Goal: Information Seeking & Learning: Learn about a topic

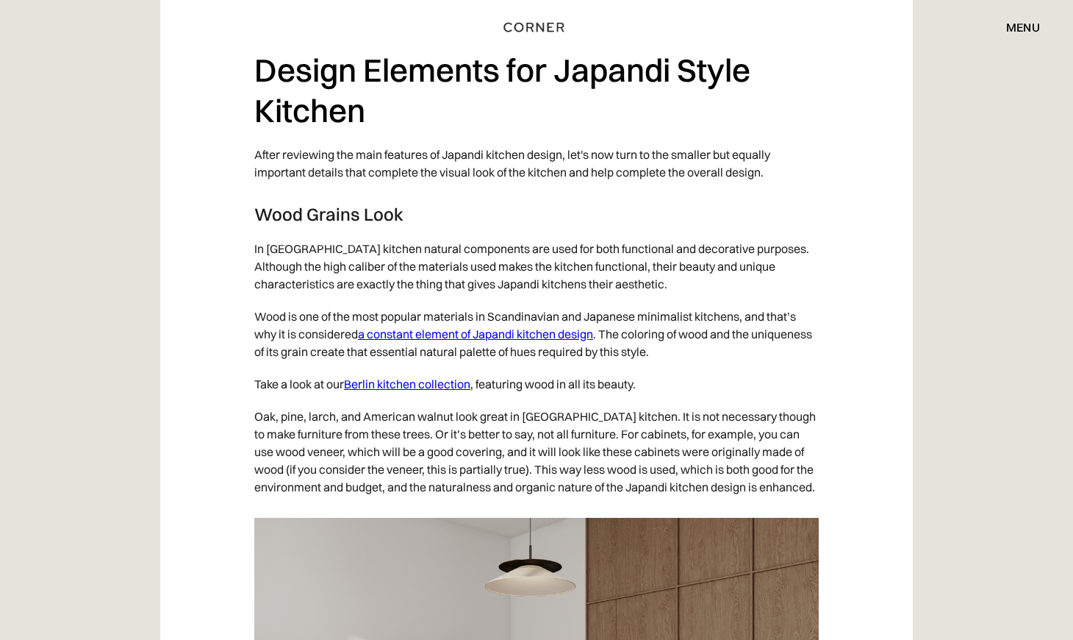
scroll to position [4960, 0]
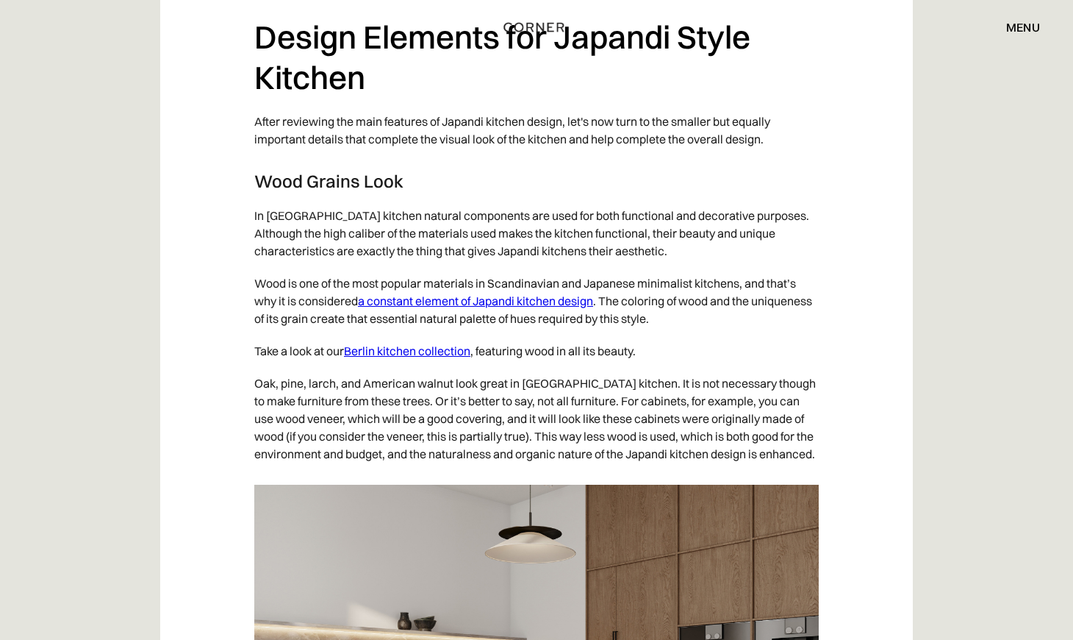
click at [429, 358] on link "Berlin kitchen collection" at bounding box center [407, 350] width 126 height 15
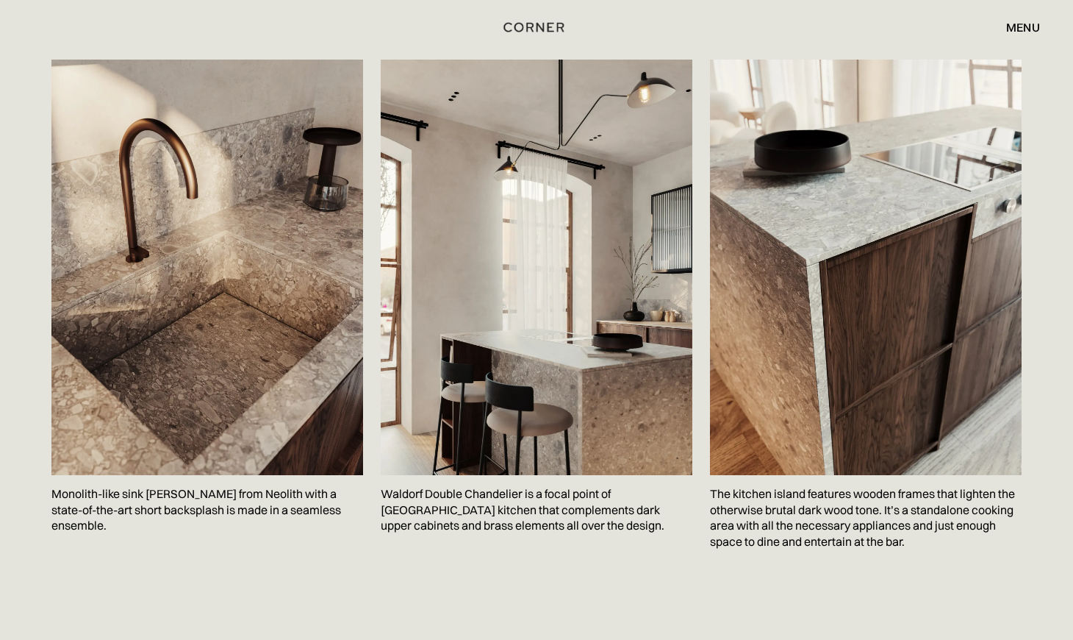
scroll to position [2321, 0]
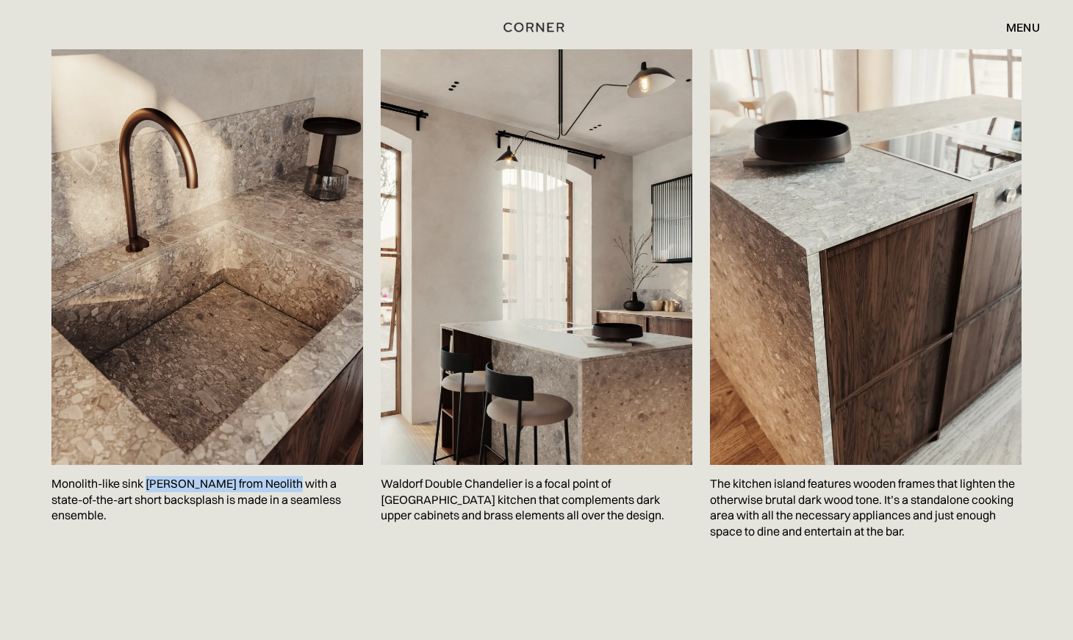
drag, startPoint x: 147, startPoint y: 482, endPoint x: 288, endPoint y: 484, distance: 141.2
click at [288, 484] on p "Monolith-like sink Terazzo Crepo from Neolith with a state-of-the-art short bac…" at bounding box center [207, 500] width 312 height 70
copy p "Terazzo Crepo from Neolith"
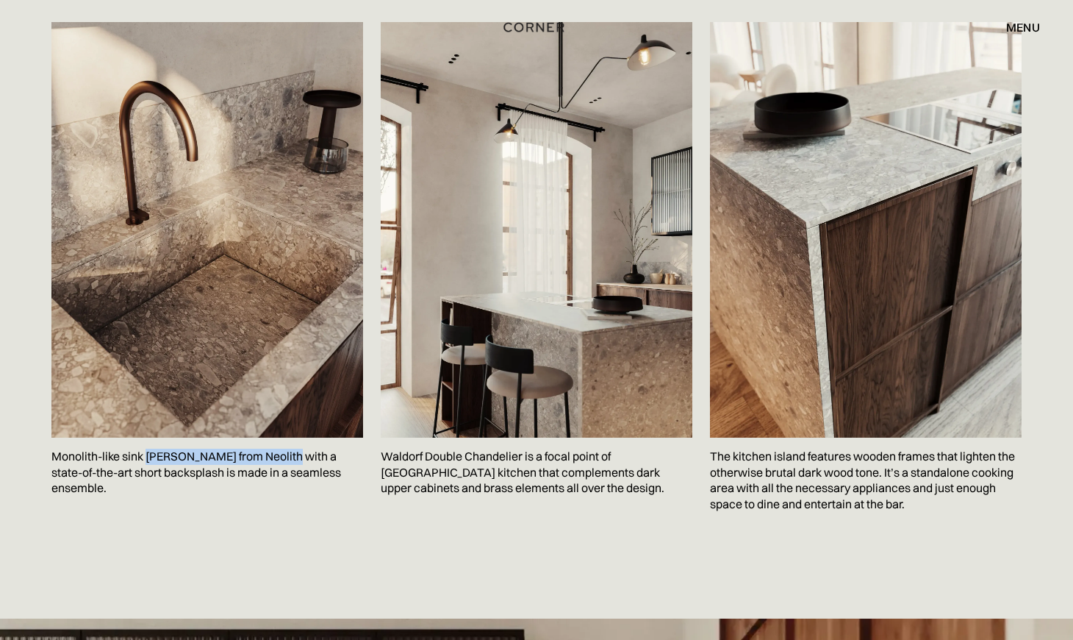
scroll to position [2349, 0]
